Goal: Transaction & Acquisition: Purchase product/service

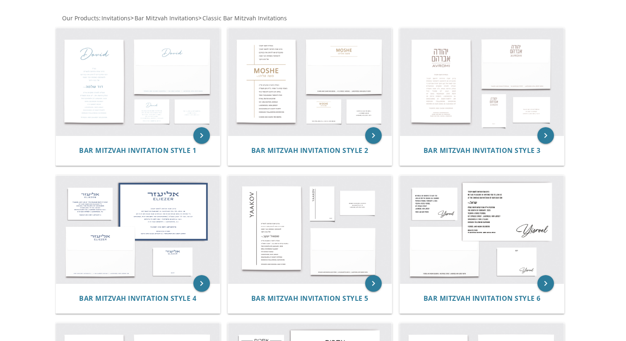
scroll to position [153, 0]
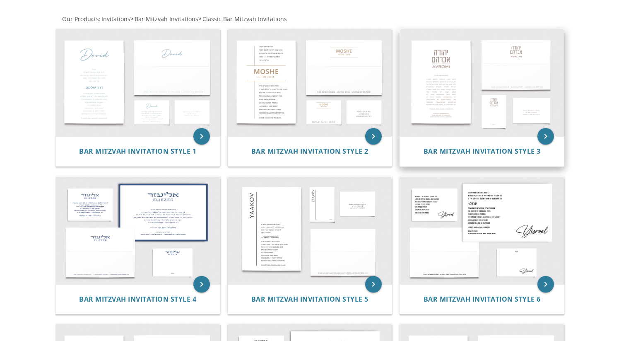
click at [436, 81] on img at bounding box center [482, 83] width 164 height 108
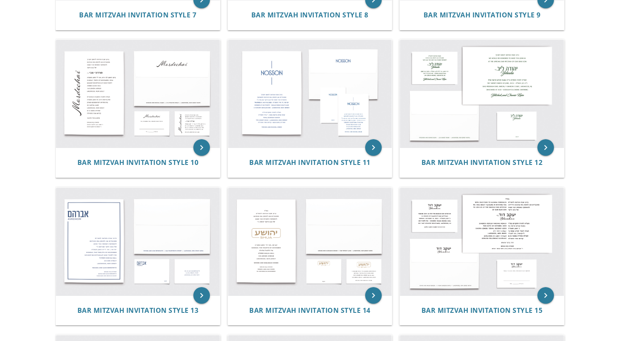
scroll to position [588, 0]
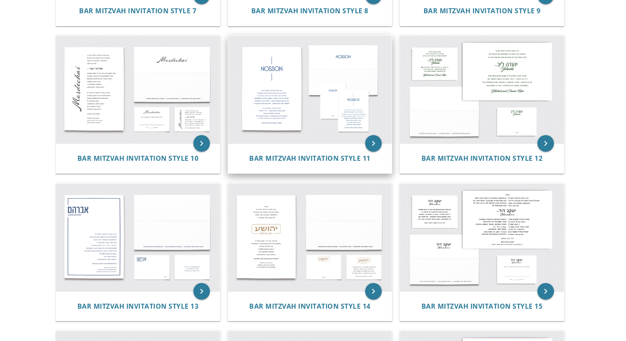
click at [279, 97] on img at bounding box center [310, 90] width 164 height 108
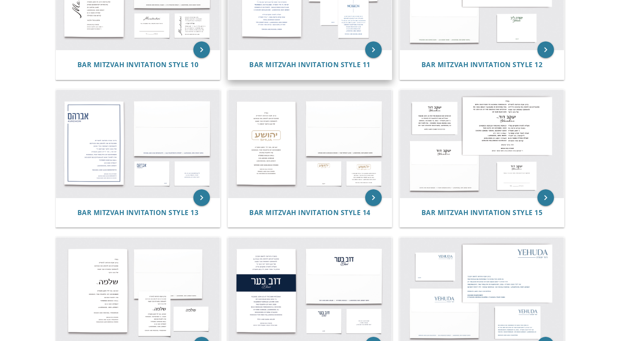
scroll to position [686, 0]
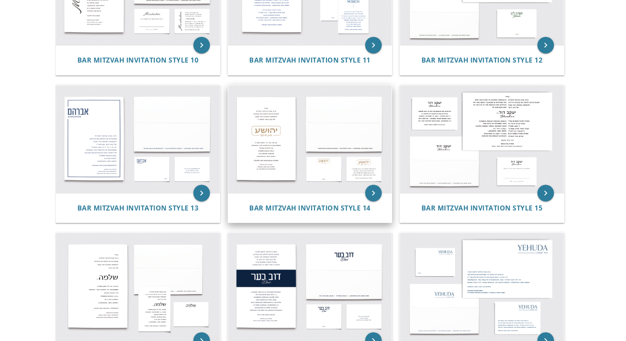
click at [272, 144] on img at bounding box center [310, 139] width 164 height 108
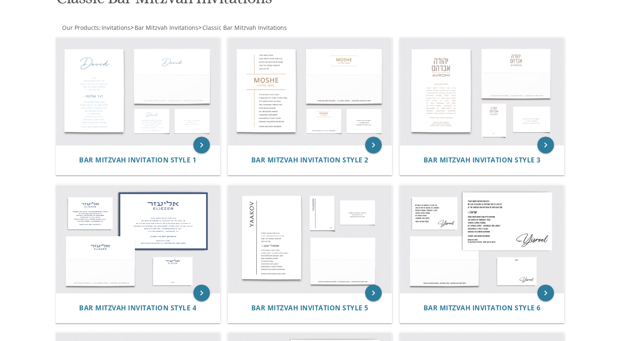
scroll to position [0, 0]
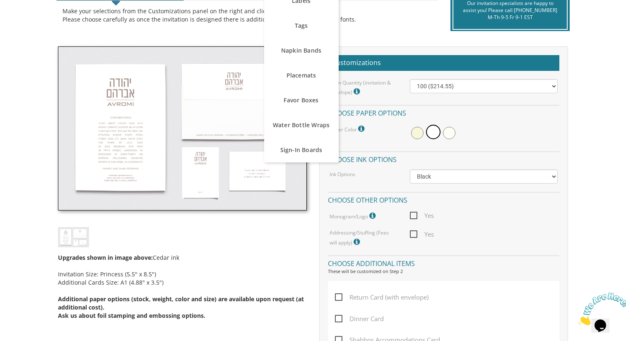
scroll to position [203, 0]
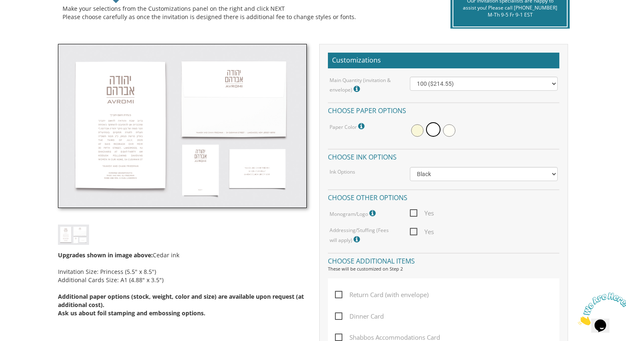
click at [124, 144] on img at bounding box center [182, 126] width 249 height 164
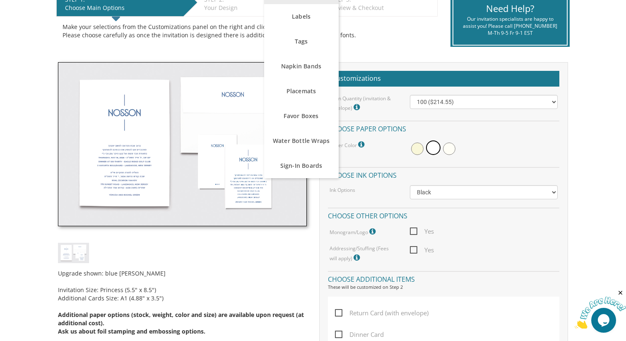
scroll to position [185, 0]
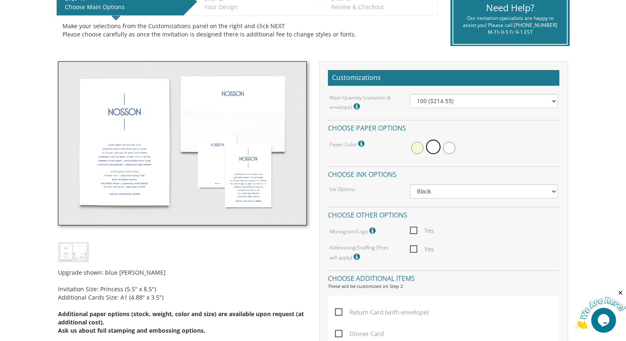
click at [155, 149] on img at bounding box center [182, 143] width 249 height 164
